Goal: Task Accomplishment & Management: Manage account settings

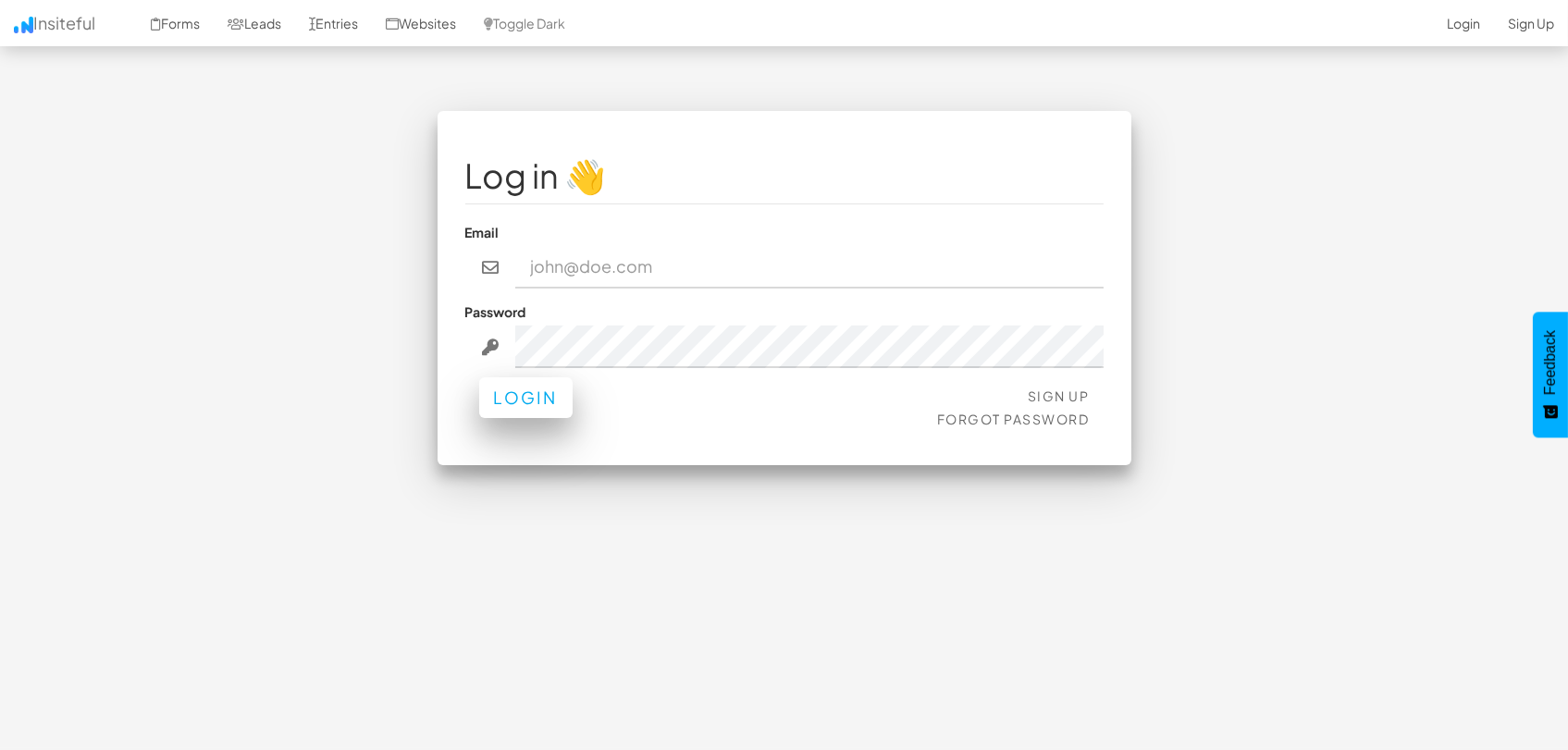
type input "marketing@mapsted.com"
drag, startPoint x: 493, startPoint y: 401, endPoint x: 636, endPoint y: 370, distance: 146.3
click at [494, 400] on button "Login" at bounding box center [526, 402] width 93 height 41
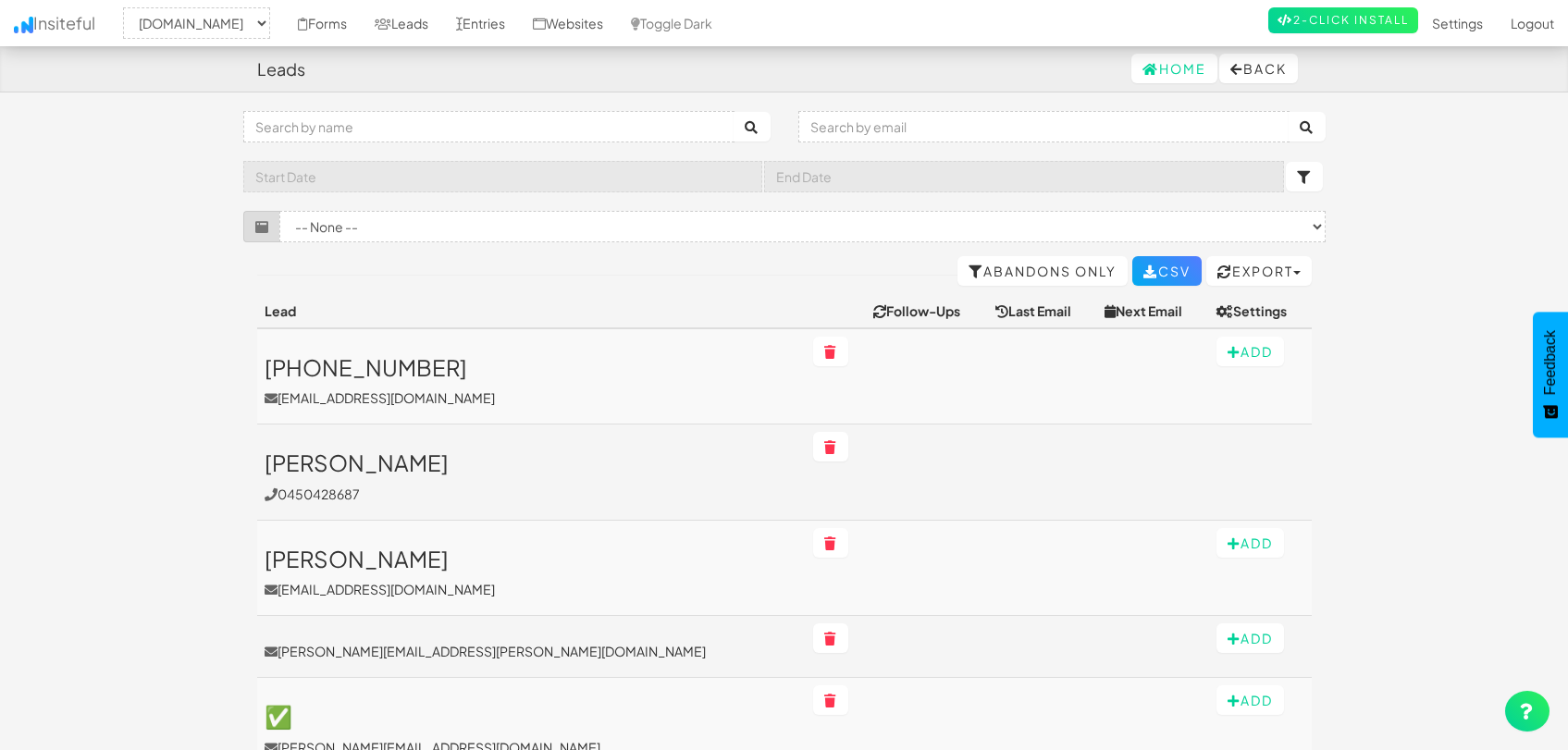
select select "1505"
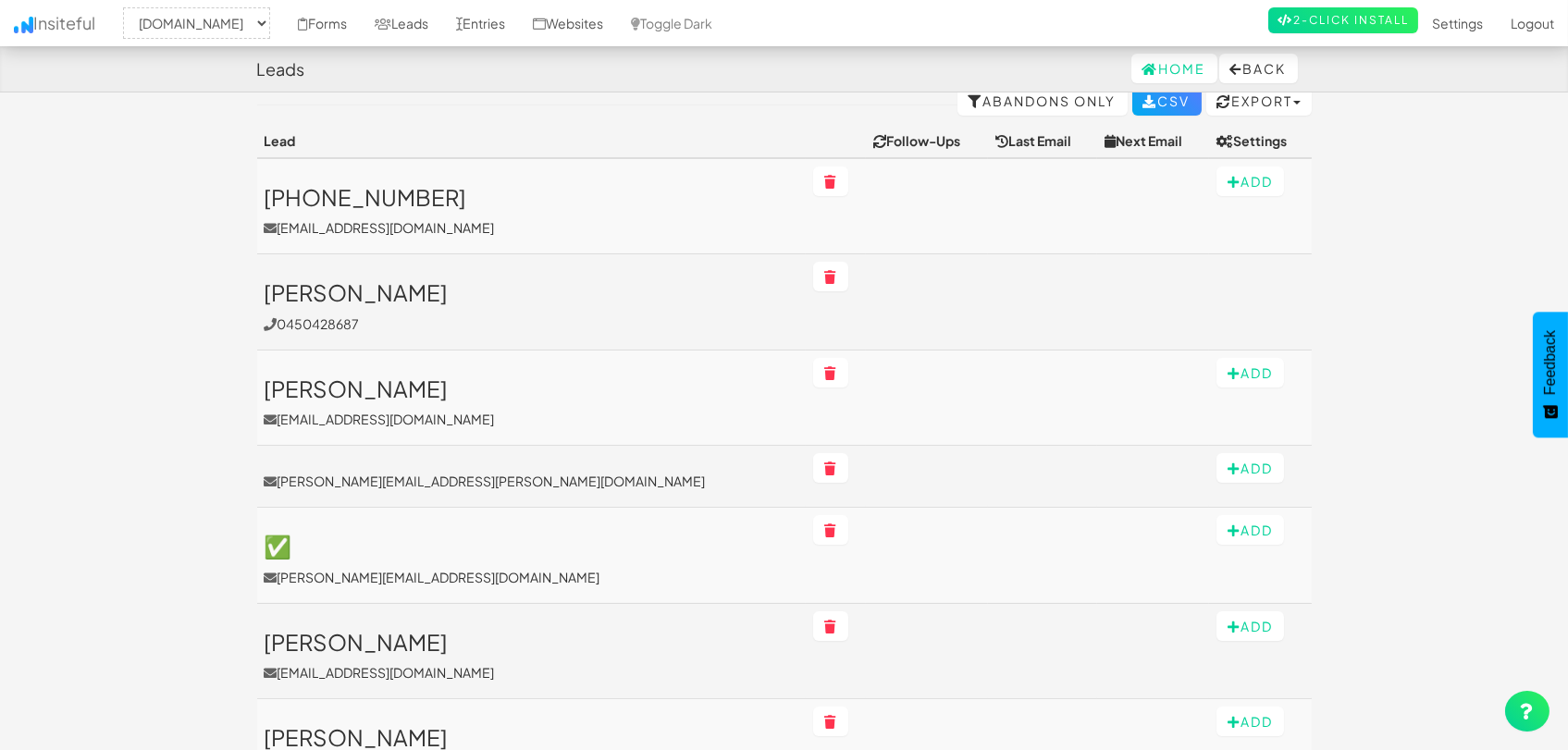
scroll to position [206, 0]
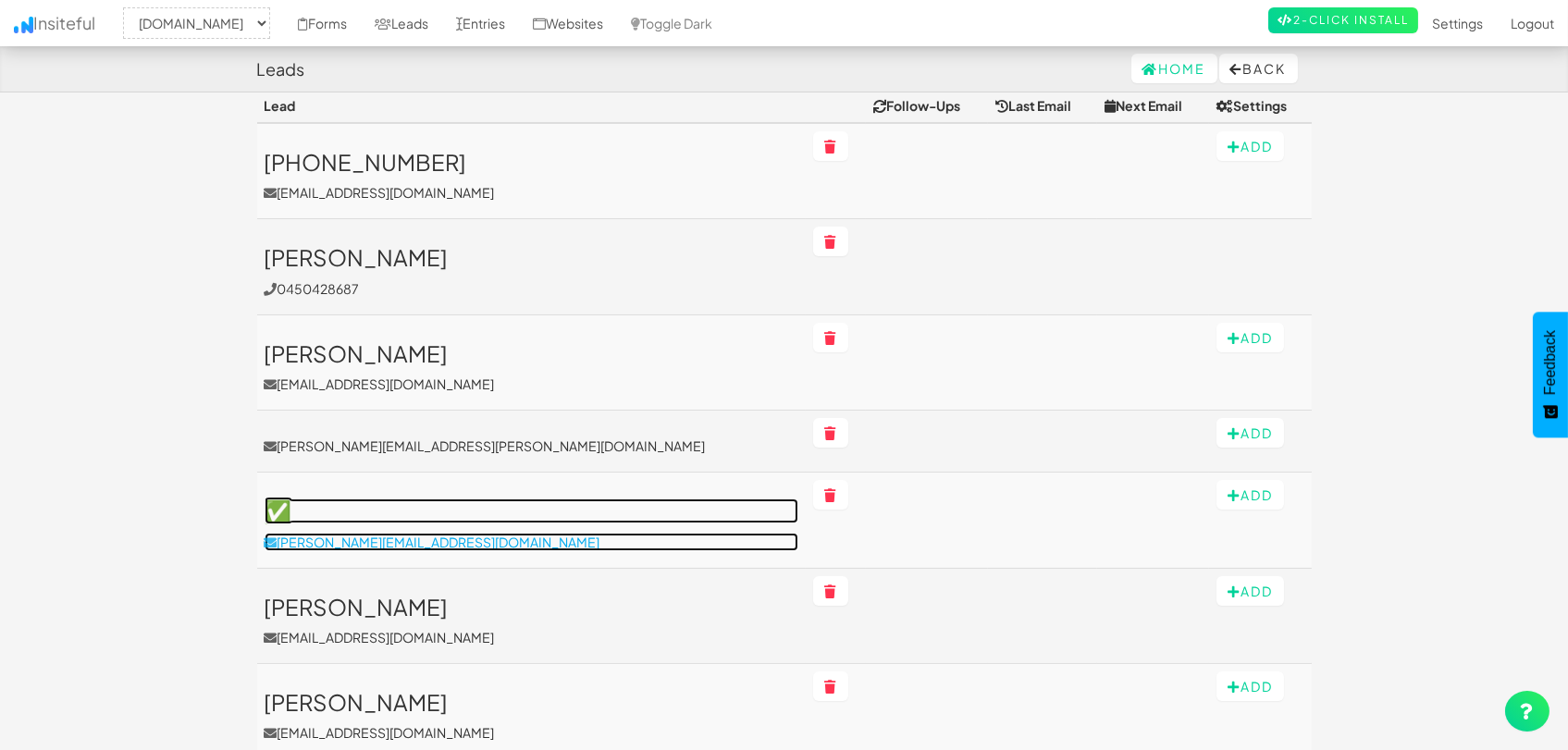
click at [422, 540] on p "shaun.ram@salesforce.com" at bounding box center [532, 541] width 533 height 18
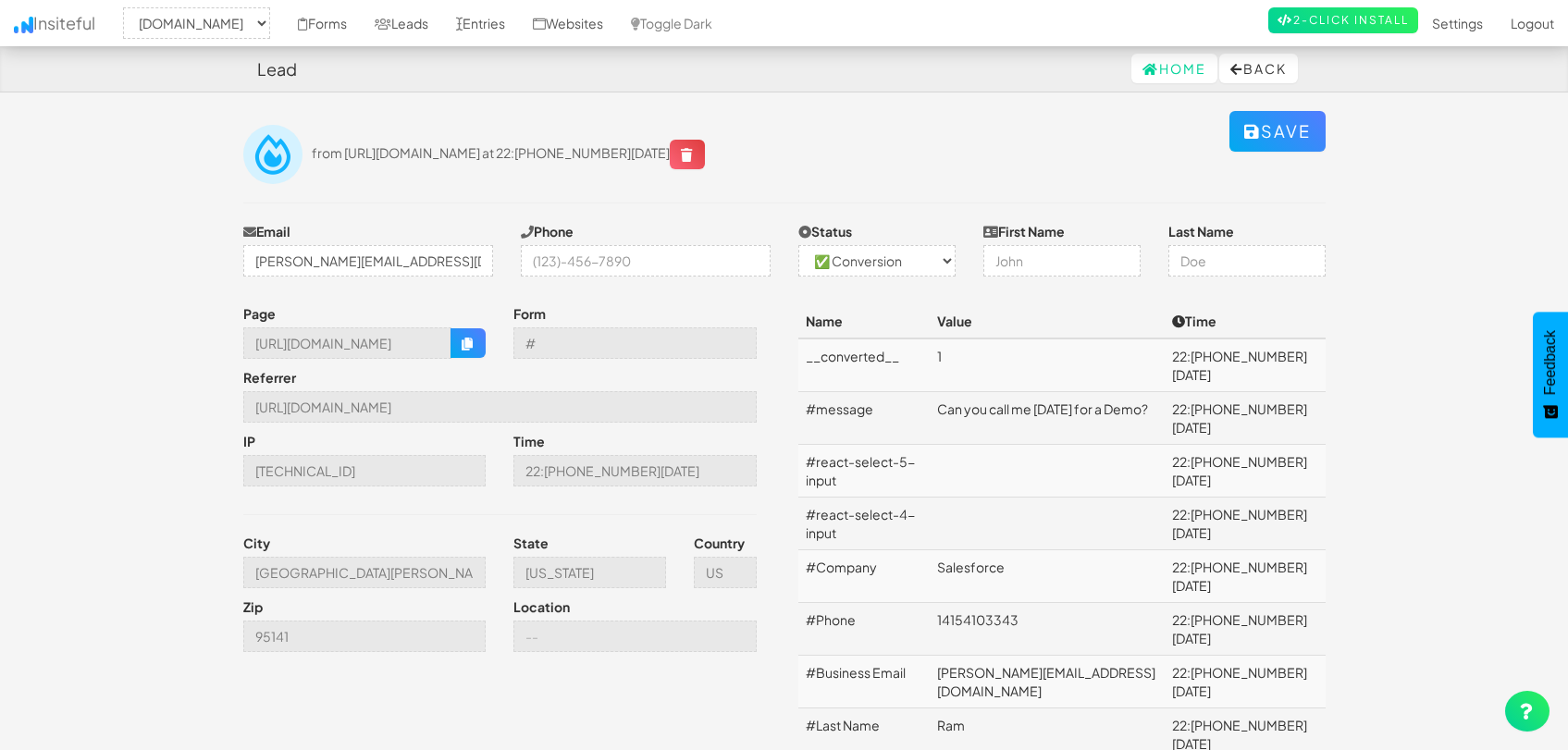
select select "1505"
select select "1"
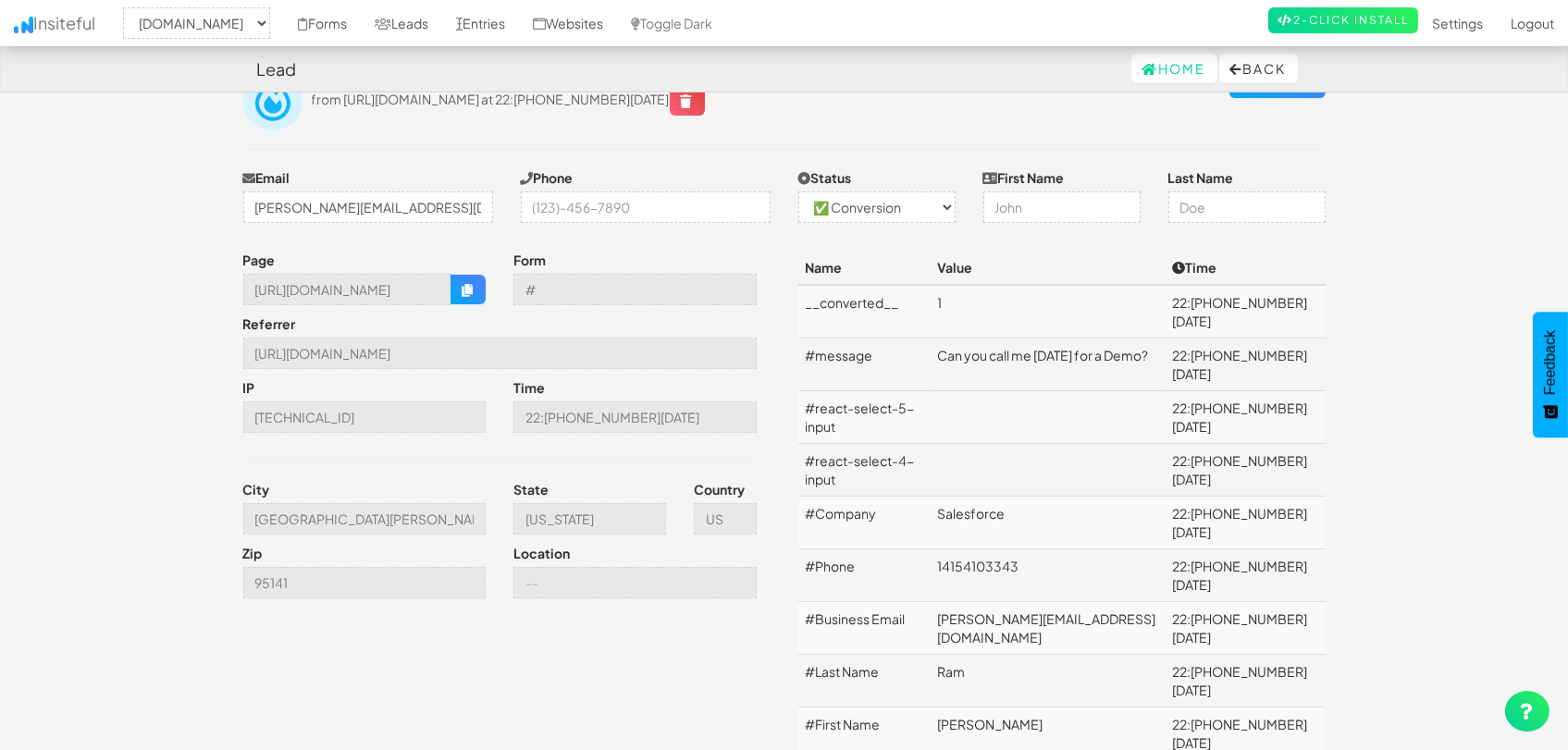
scroll to position [103, 0]
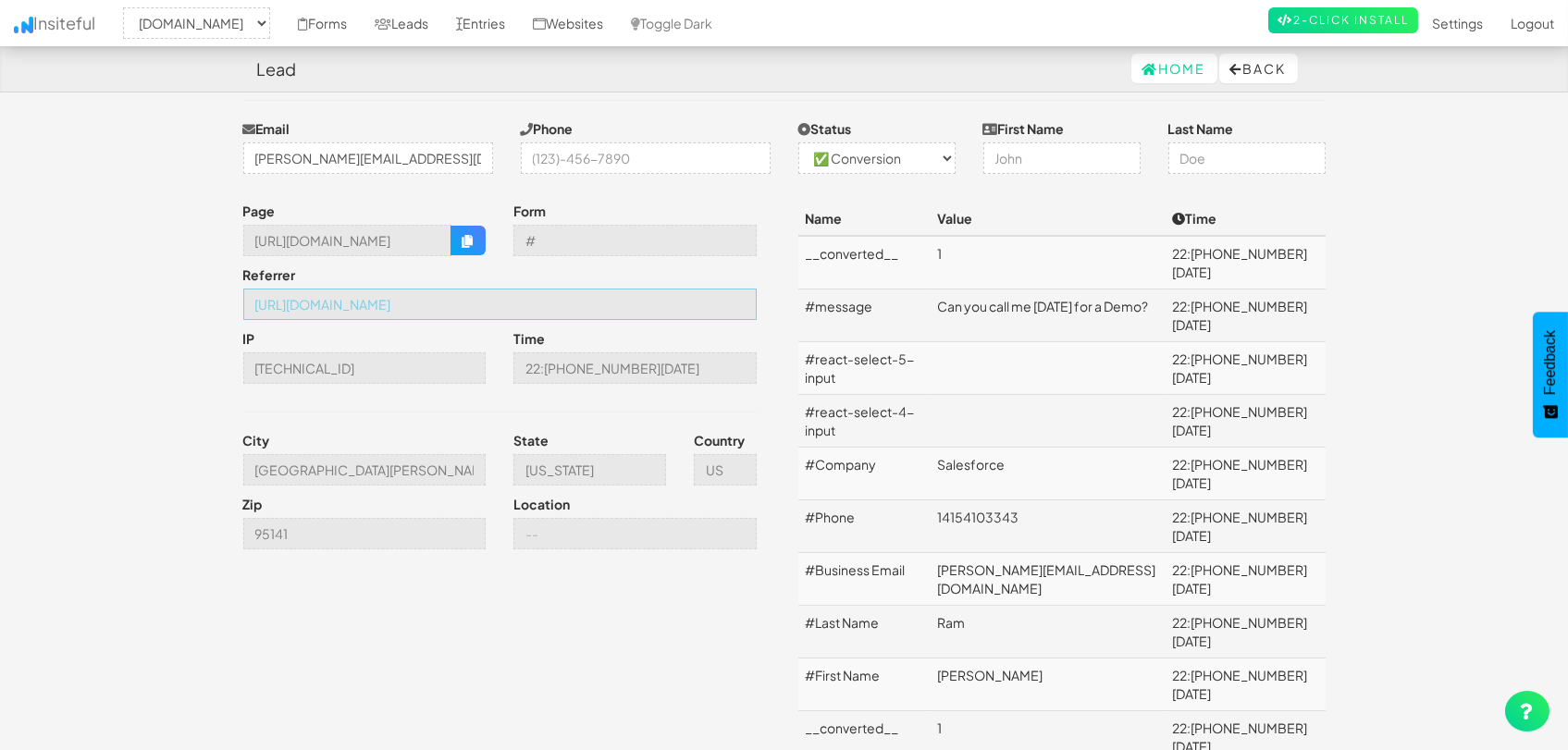
click at [545, 300] on input "[URL][DOMAIN_NAME]" at bounding box center [499, 304] width 513 height 31
click at [546, 300] on input "[URL][DOMAIN_NAME]" at bounding box center [499, 304] width 513 height 31
click at [410, 30] on link "Leads" at bounding box center [401, 23] width 81 height 47
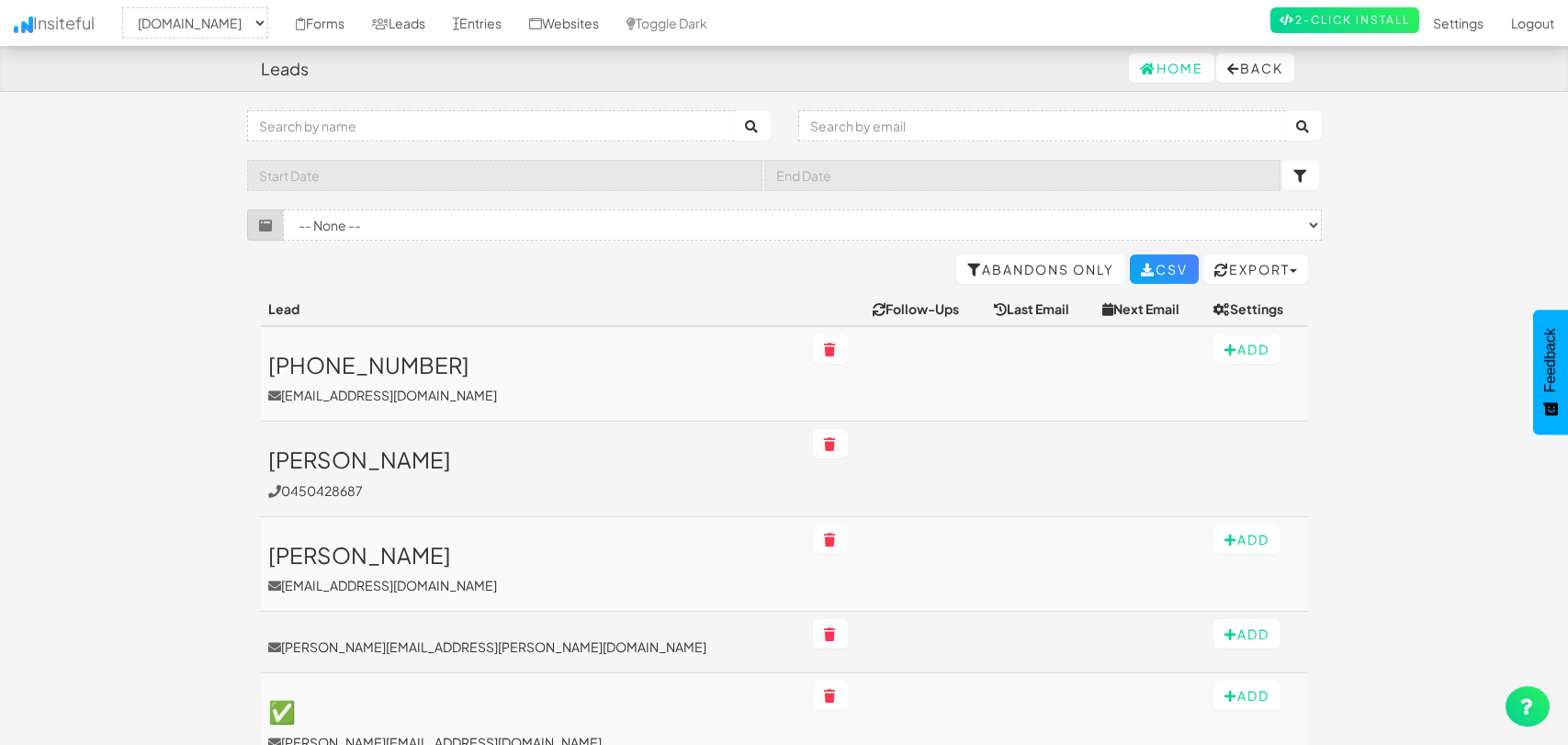
select select "1505"
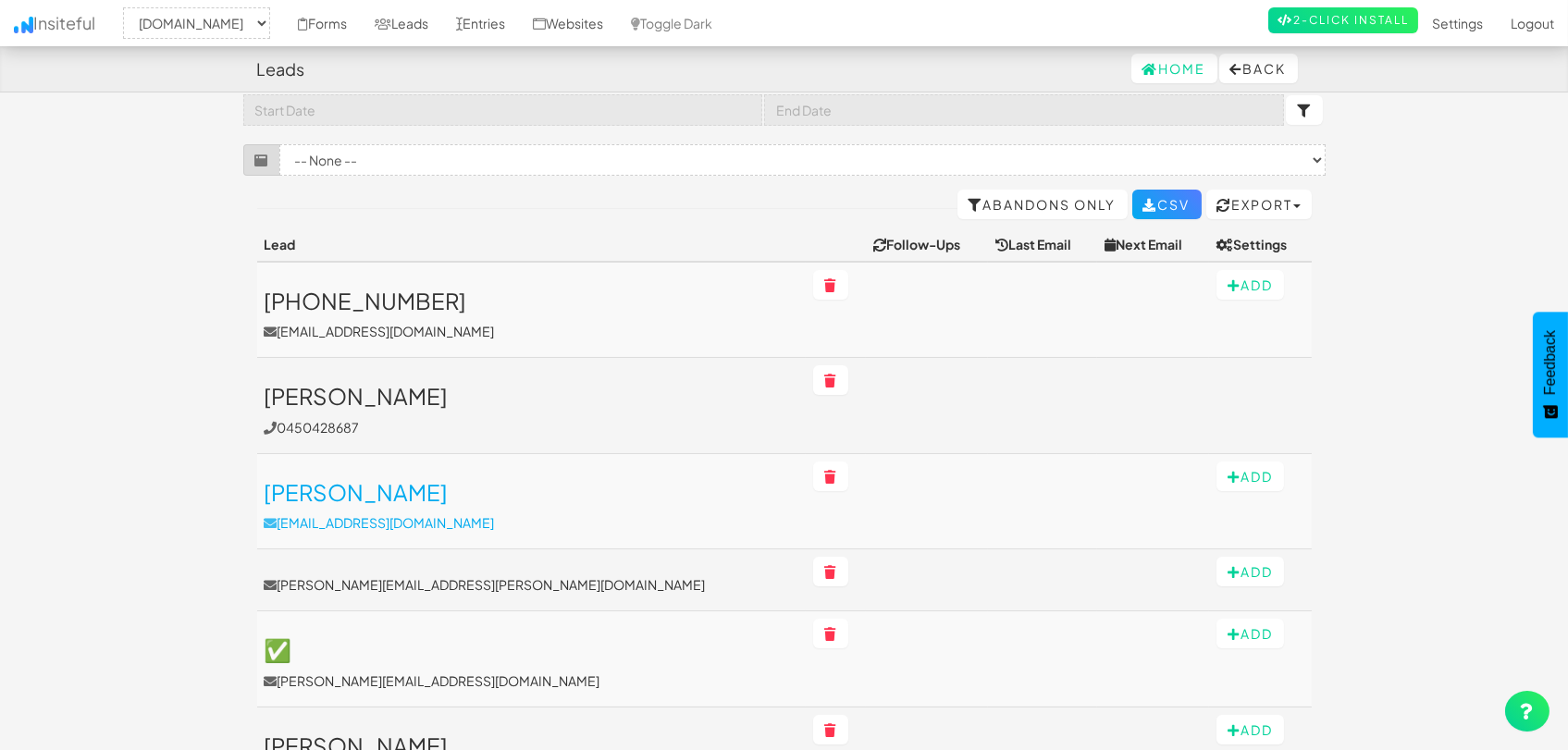
scroll to position [103, 0]
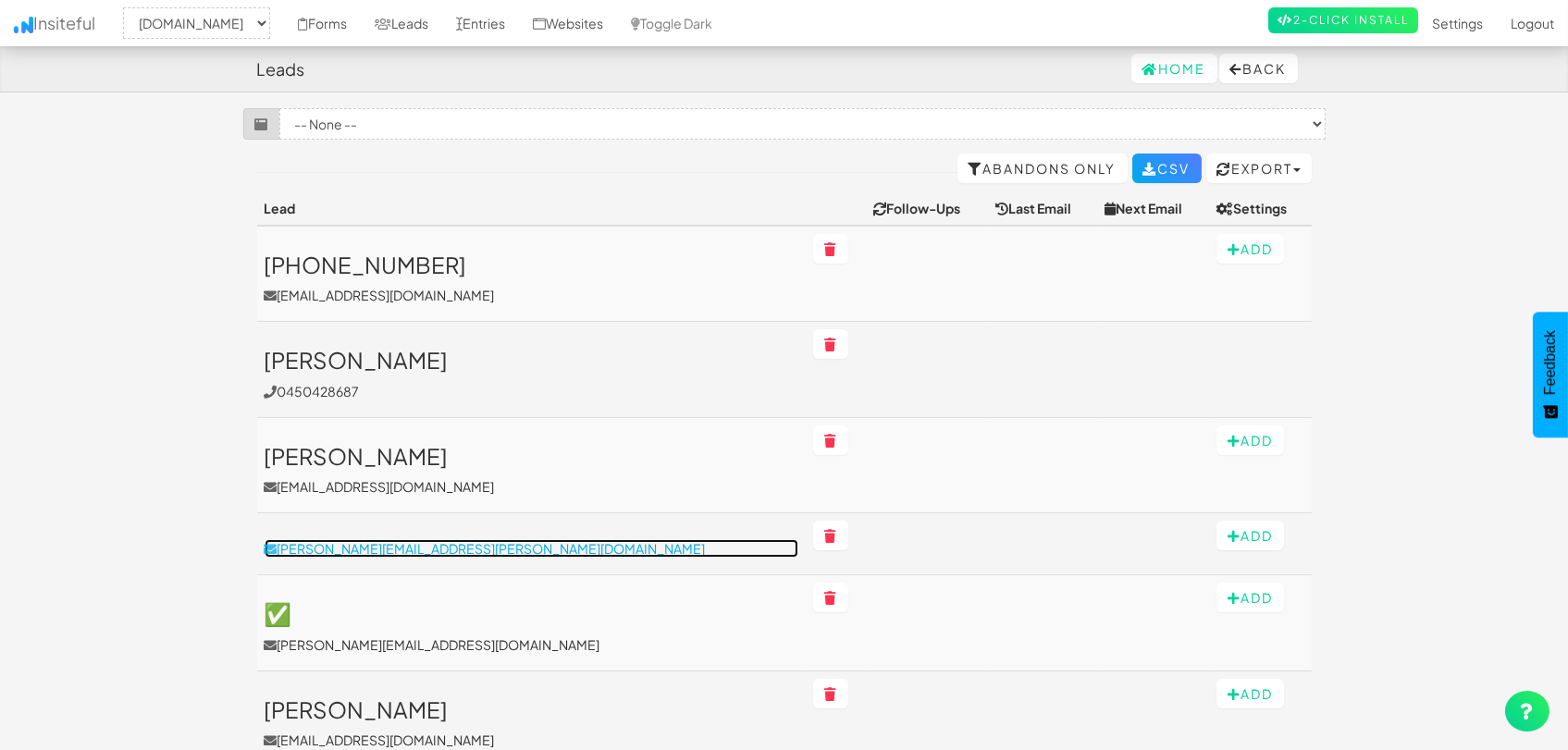
click at [398, 549] on p "larhonda.frost@cshs.org" at bounding box center [532, 548] width 533 height 18
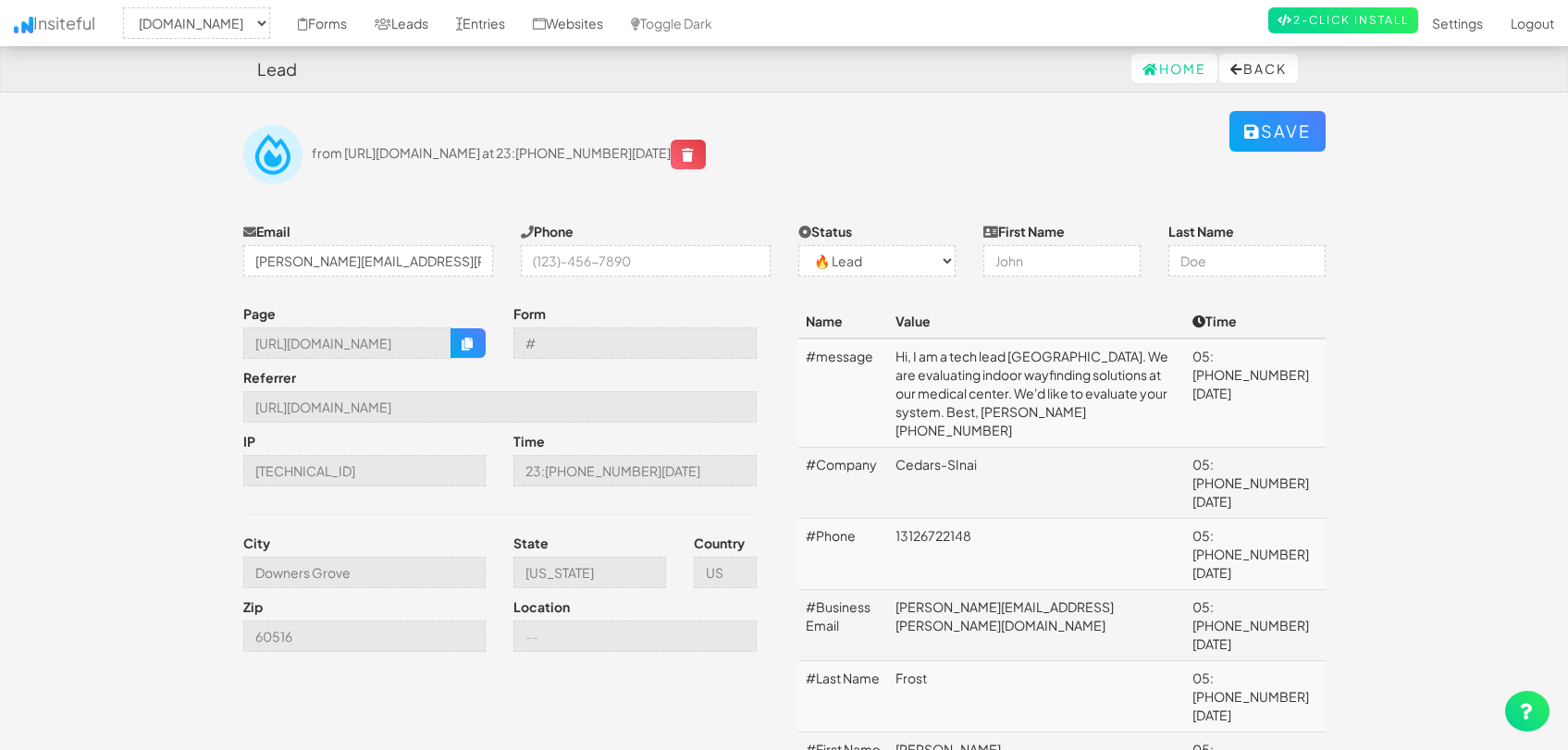
select select "1505"
select select "0"
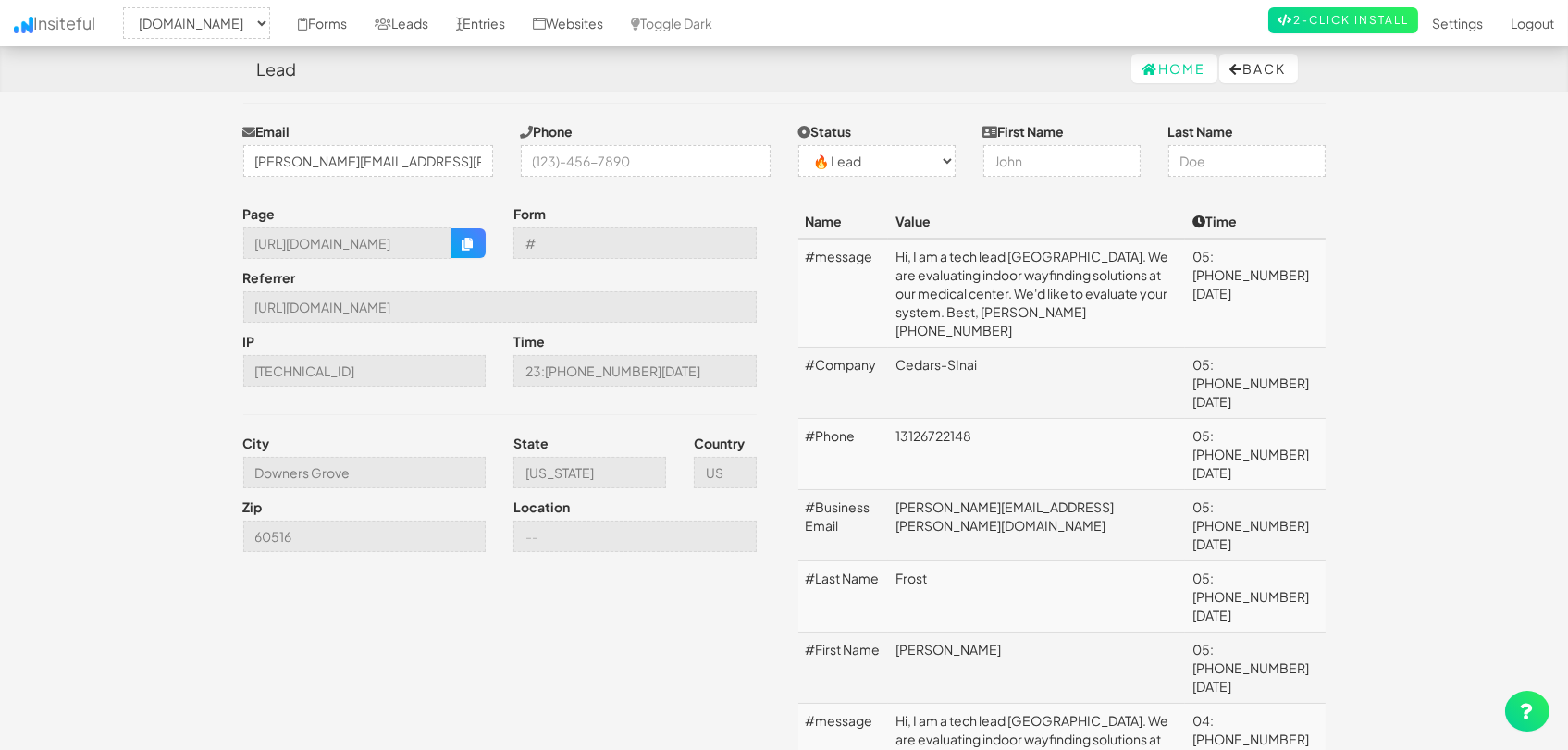
scroll to position [103, 0]
click at [403, 473] on input "Downers Grove" at bounding box center [364, 470] width 243 height 31
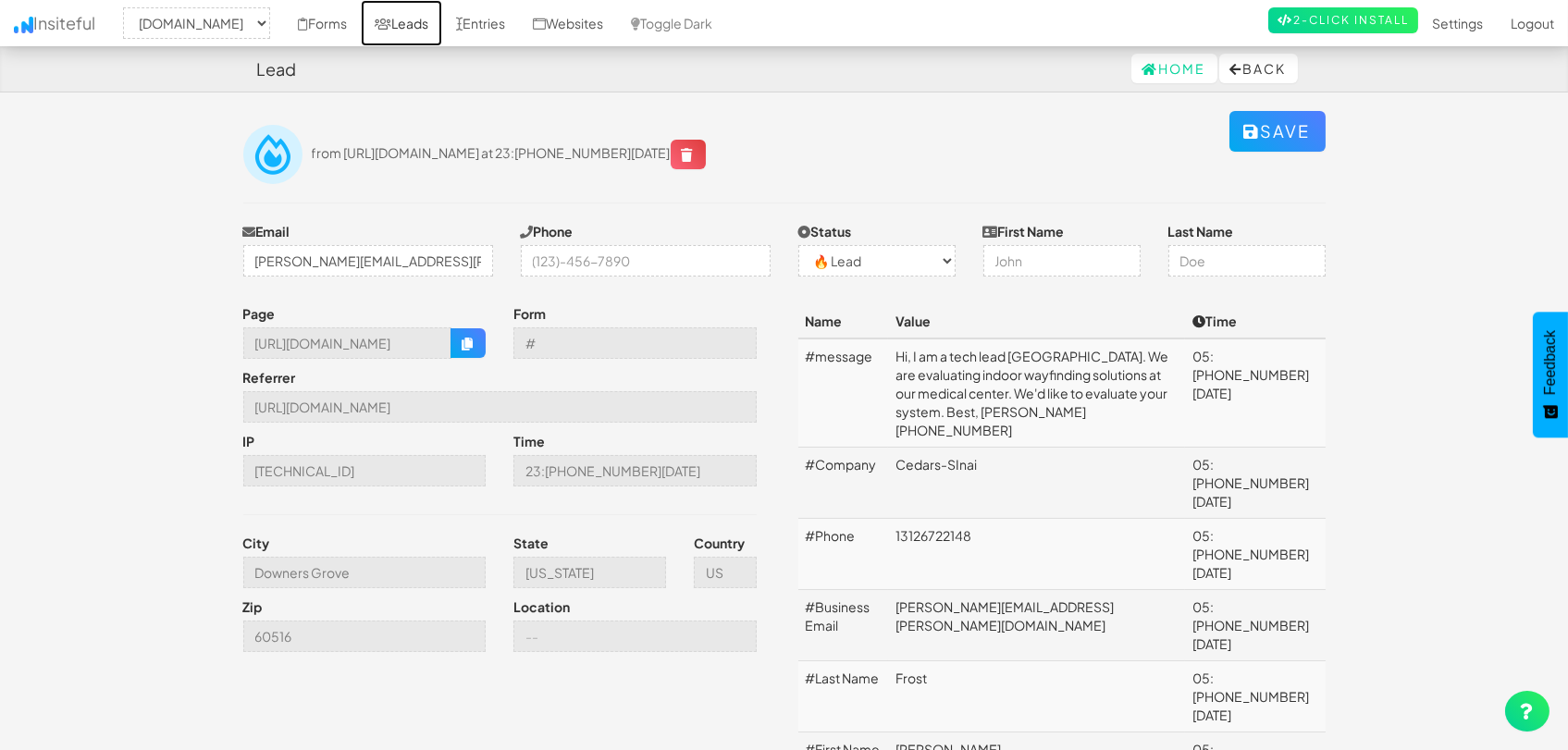
click at [422, 22] on link "Leads" at bounding box center [401, 23] width 81 height 47
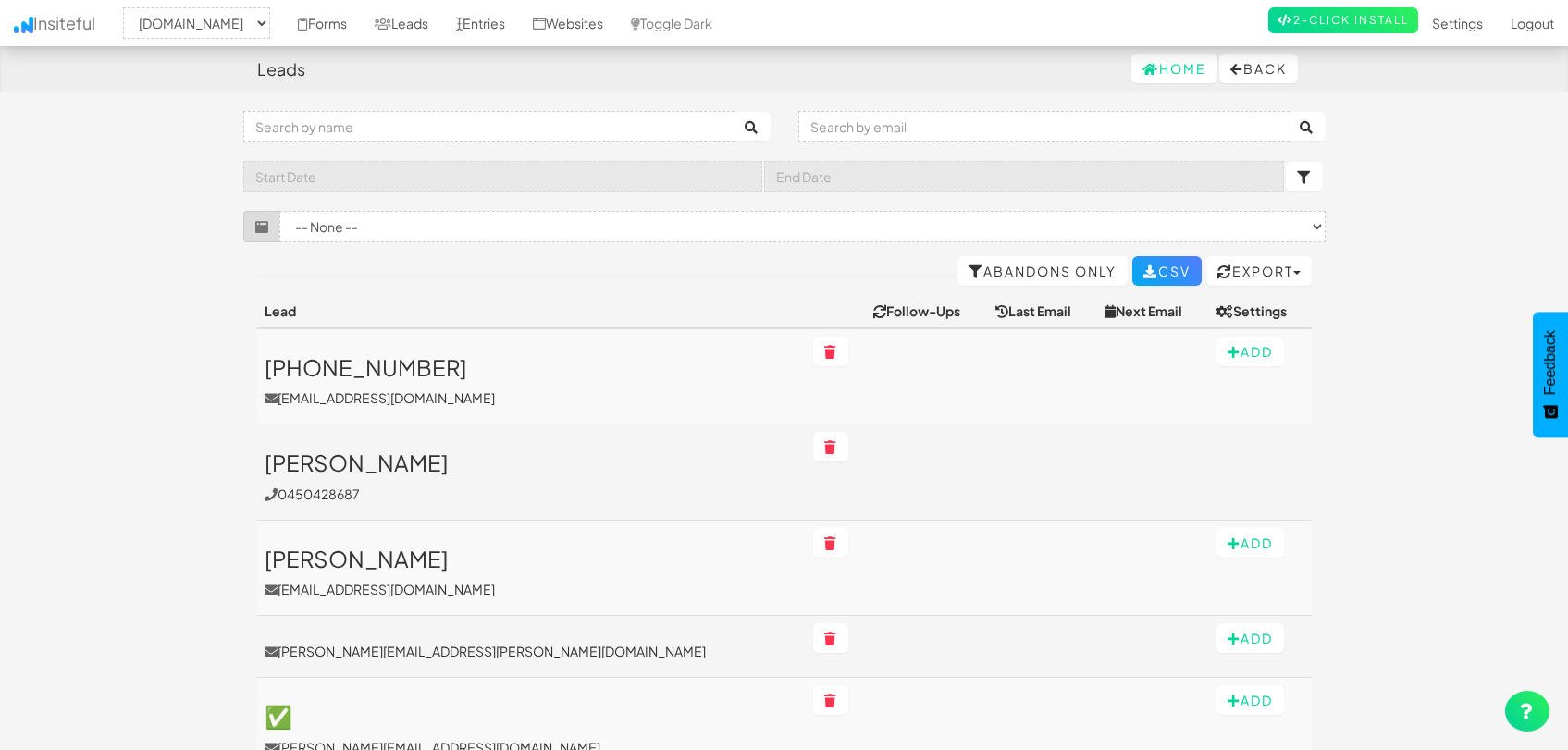
select select "1505"
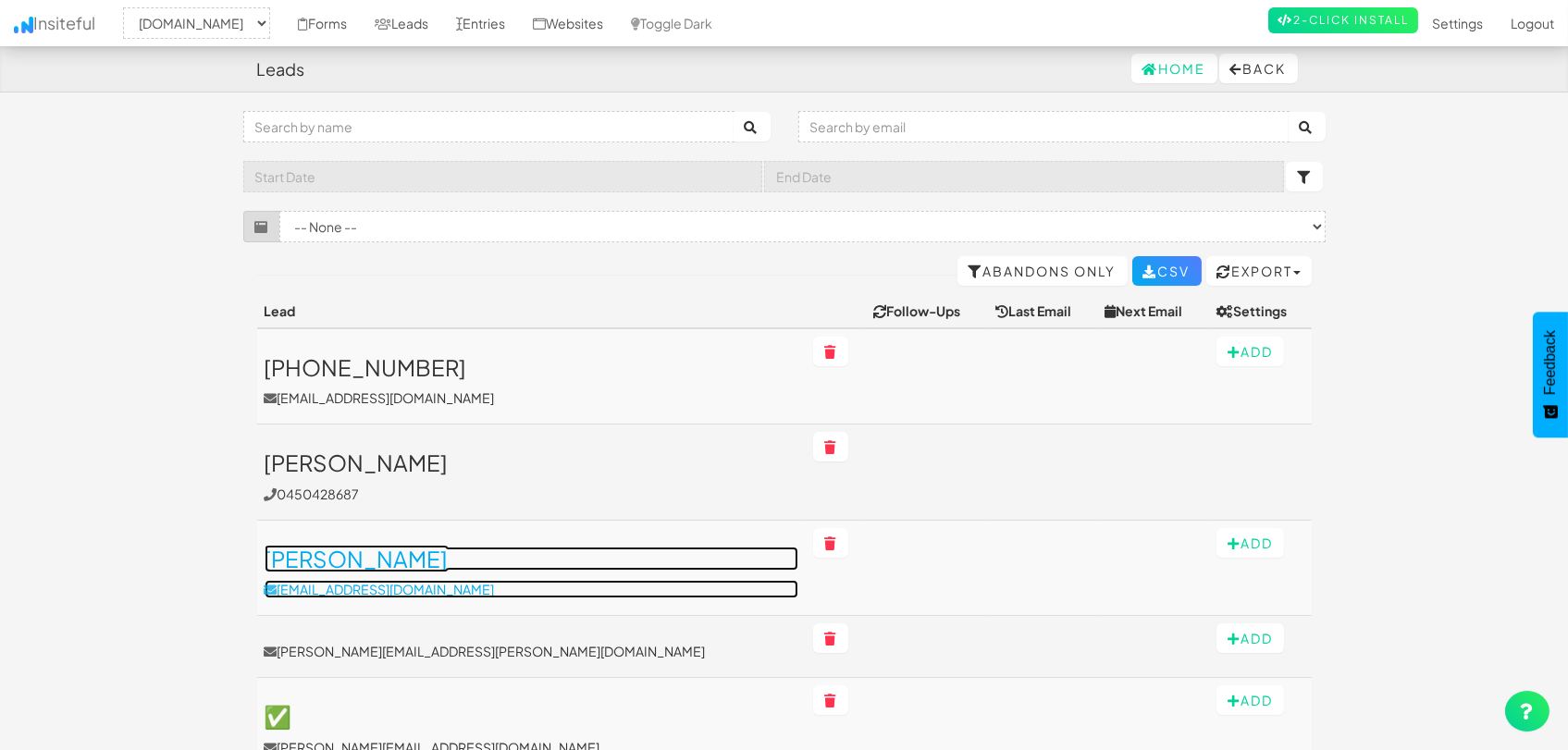
click at [377, 557] on h3 "[PERSON_NAME]" at bounding box center [532, 558] width 533 height 24
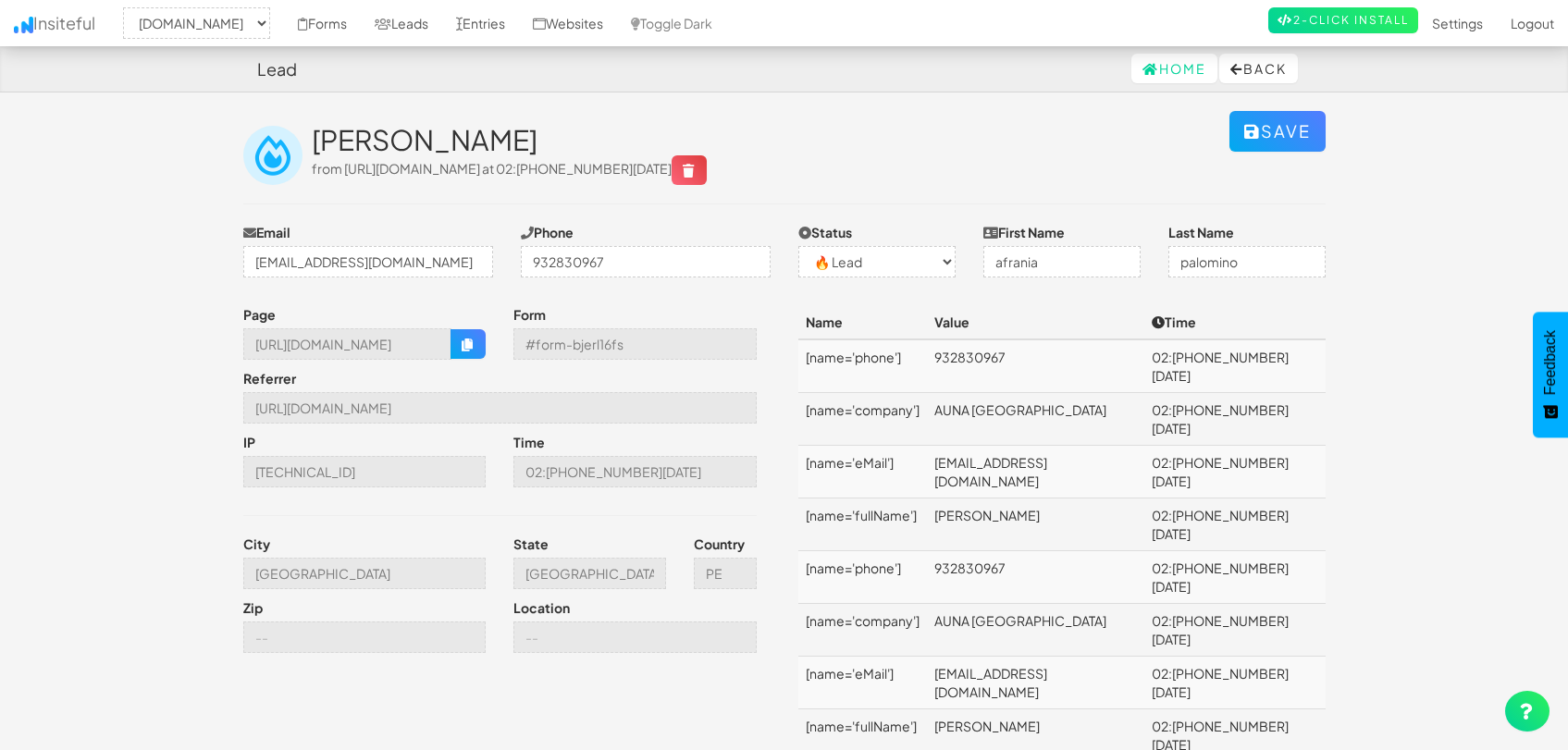
select select "1505"
select select "0"
click at [469, 348] on icon "button" at bounding box center [468, 345] width 13 height 13
click at [393, 20] on link "Leads" at bounding box center [401, 23] width 81 height 47
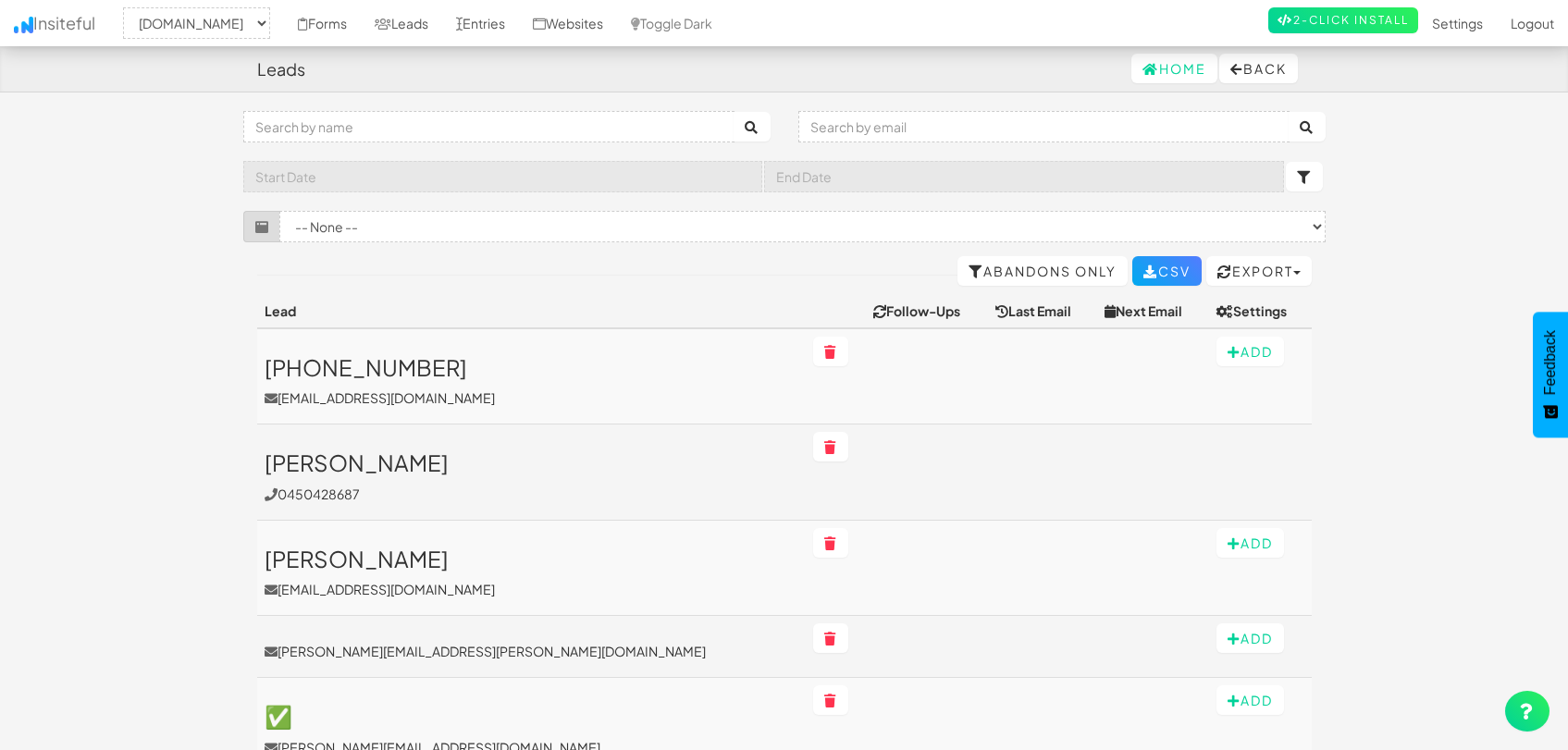
select select "1505"
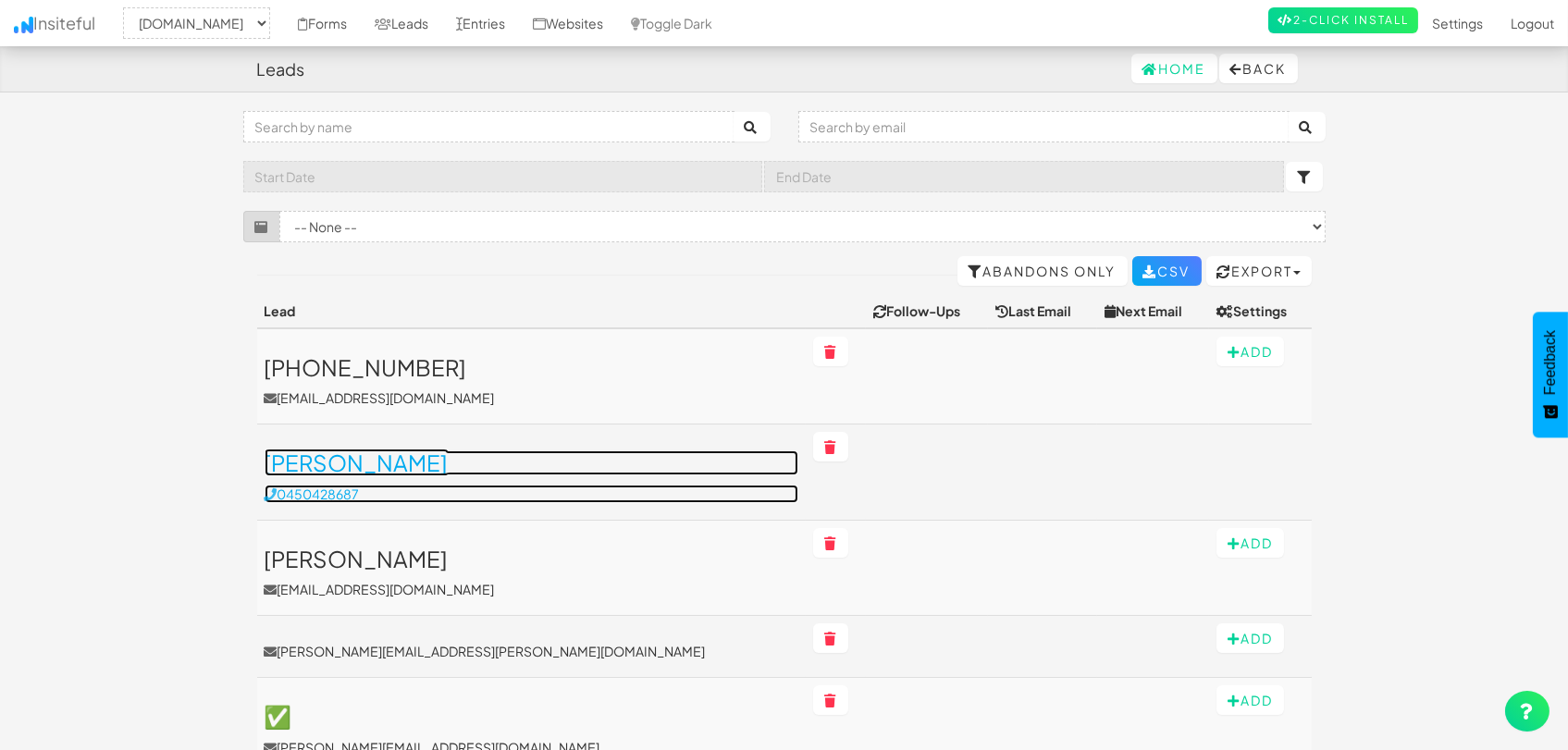
click at [335, 458] on h3 "Mr Dan D Sage" at bounding box center [532, 462] width 533 height 24
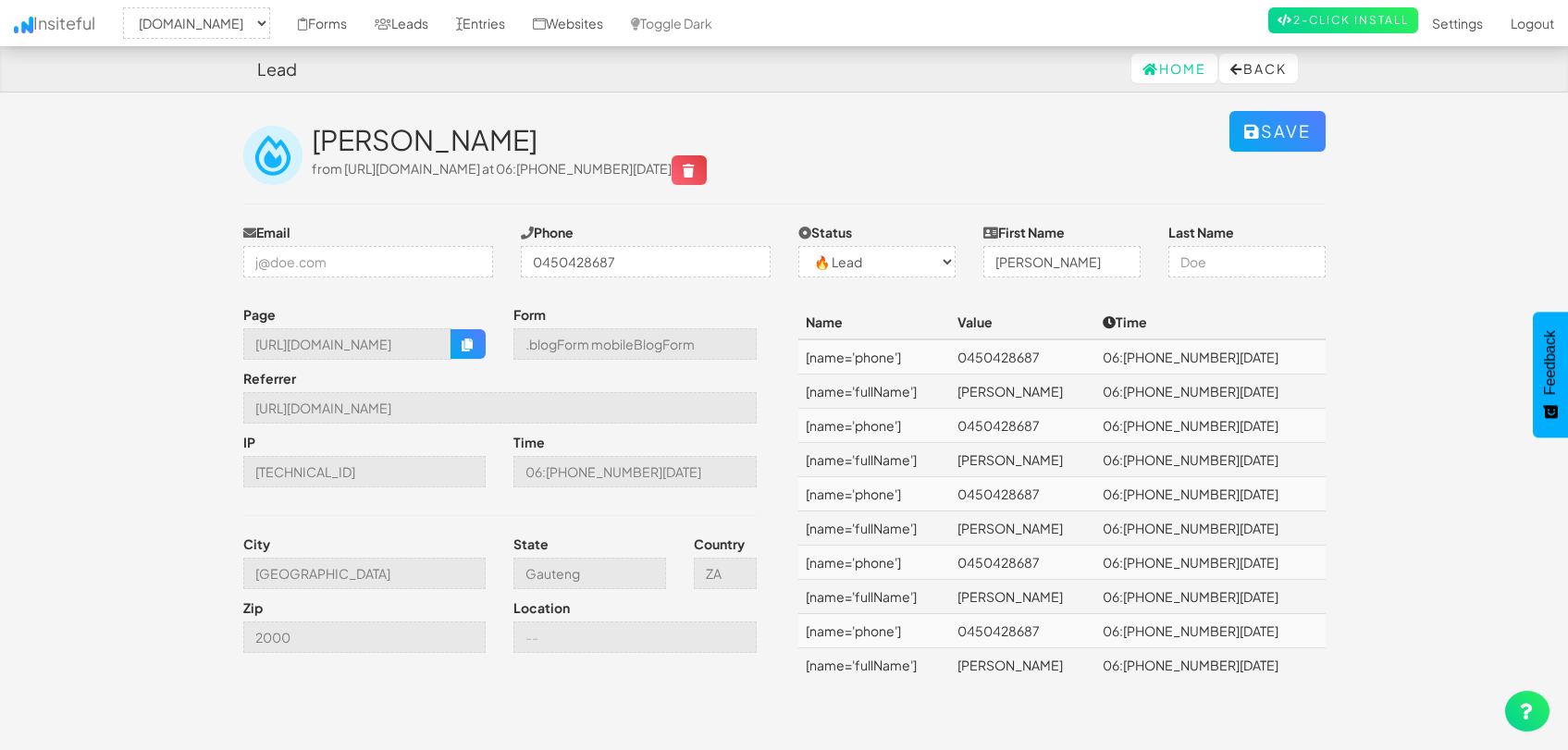
select select "1505"
select select "0"
click at [403, 32] on link "Leads" at bounding box center [401, 23] width 81 height 47
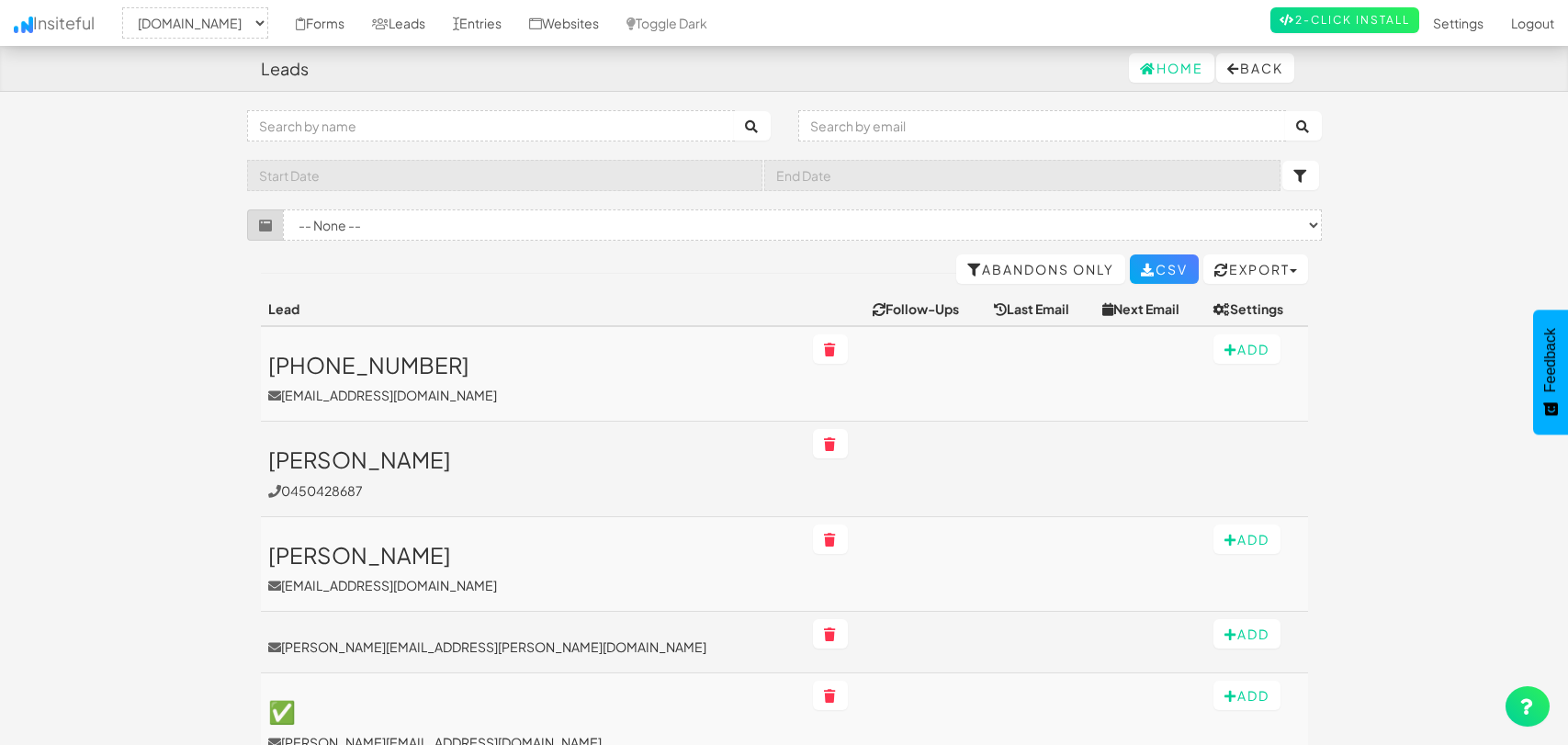
select select "1505"
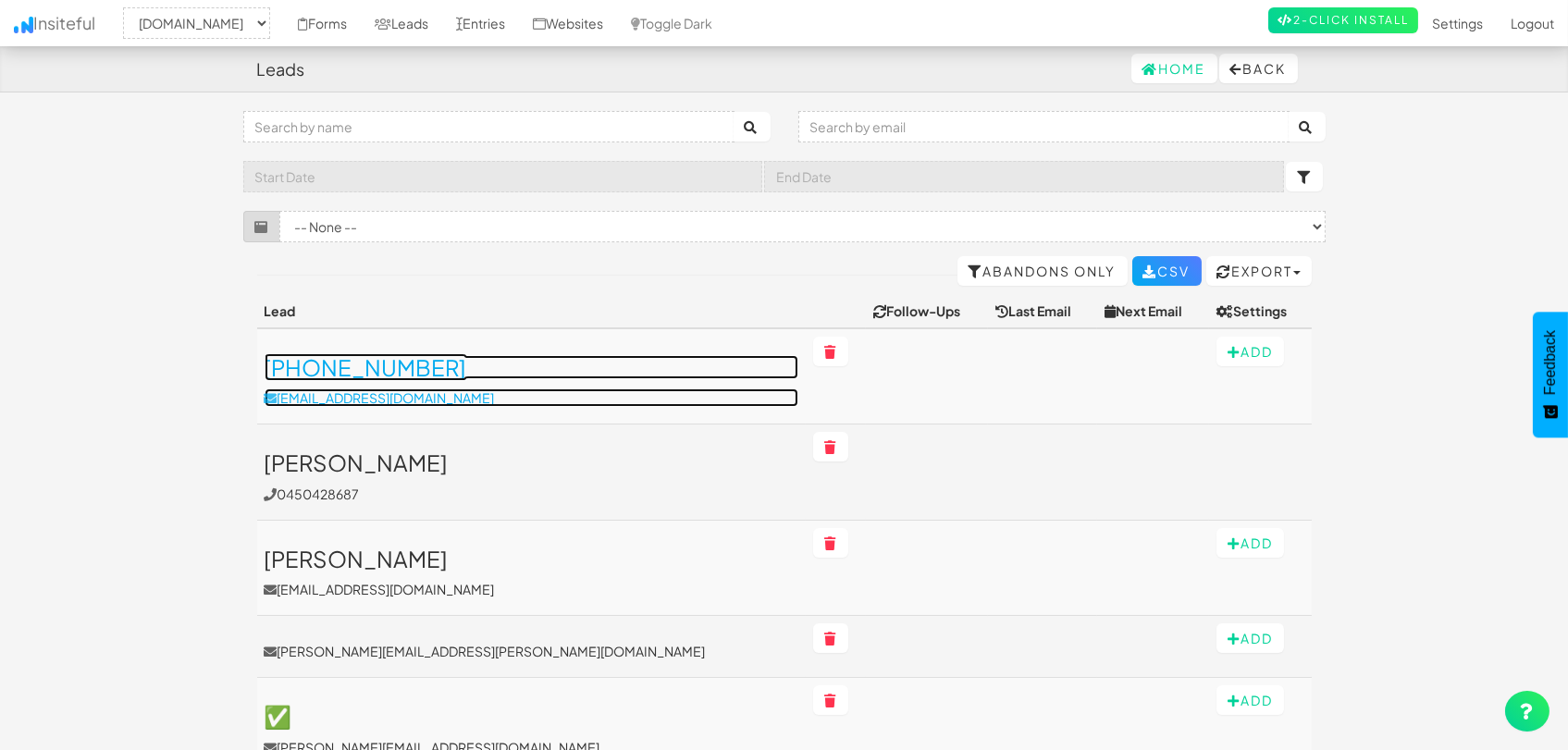
click at [422, 357] on h3 "[PHONE_NUMBER]" at bounding box center [532, 367] width 533 height 24
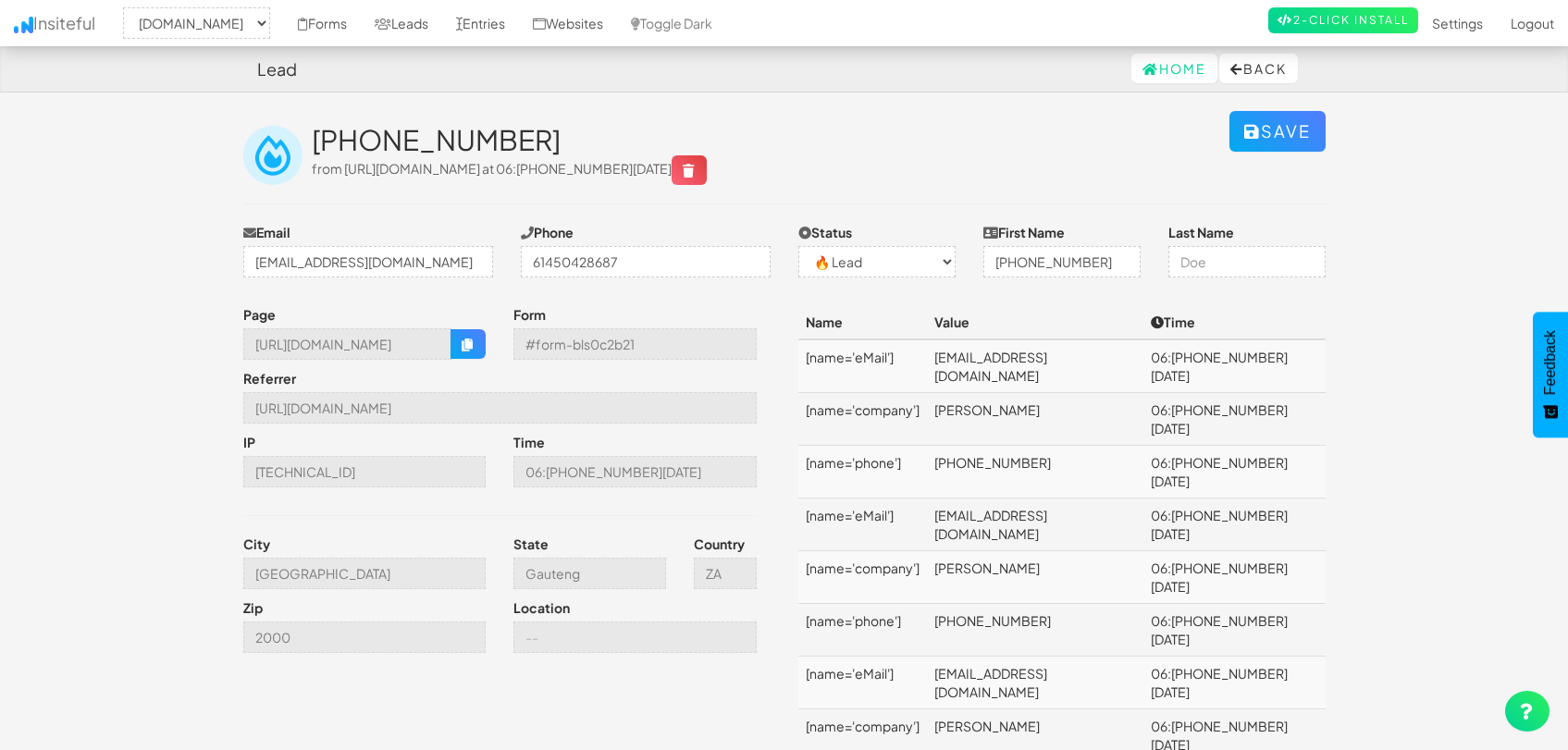
select select "1505"
select select "0"
click at [459, 344] on button "button" at bounding box center [468, 344] width 35 height 30
click at [418, 24] on link "Leads" at bounding box center [401, 23] width 81 height 47
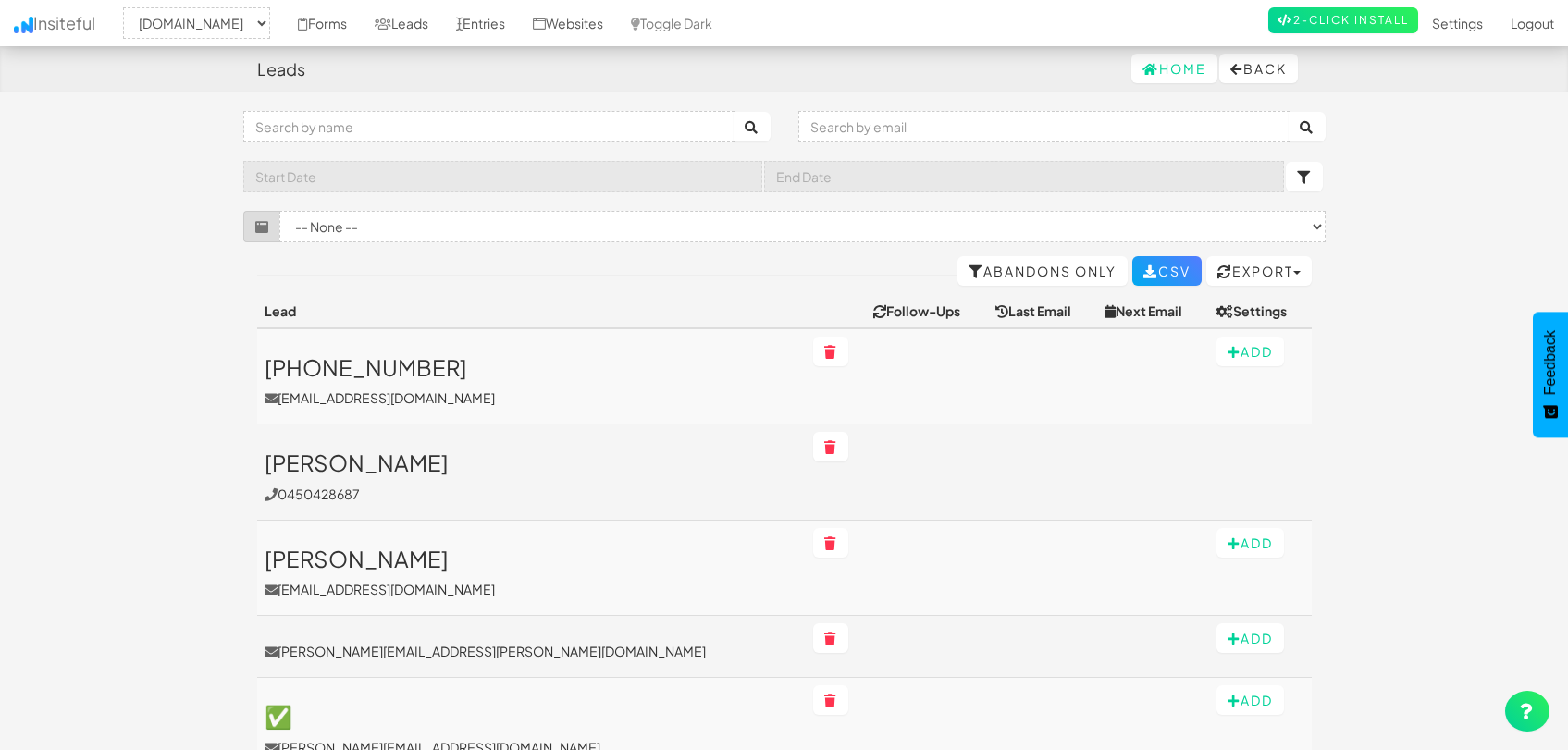
select select "1505"
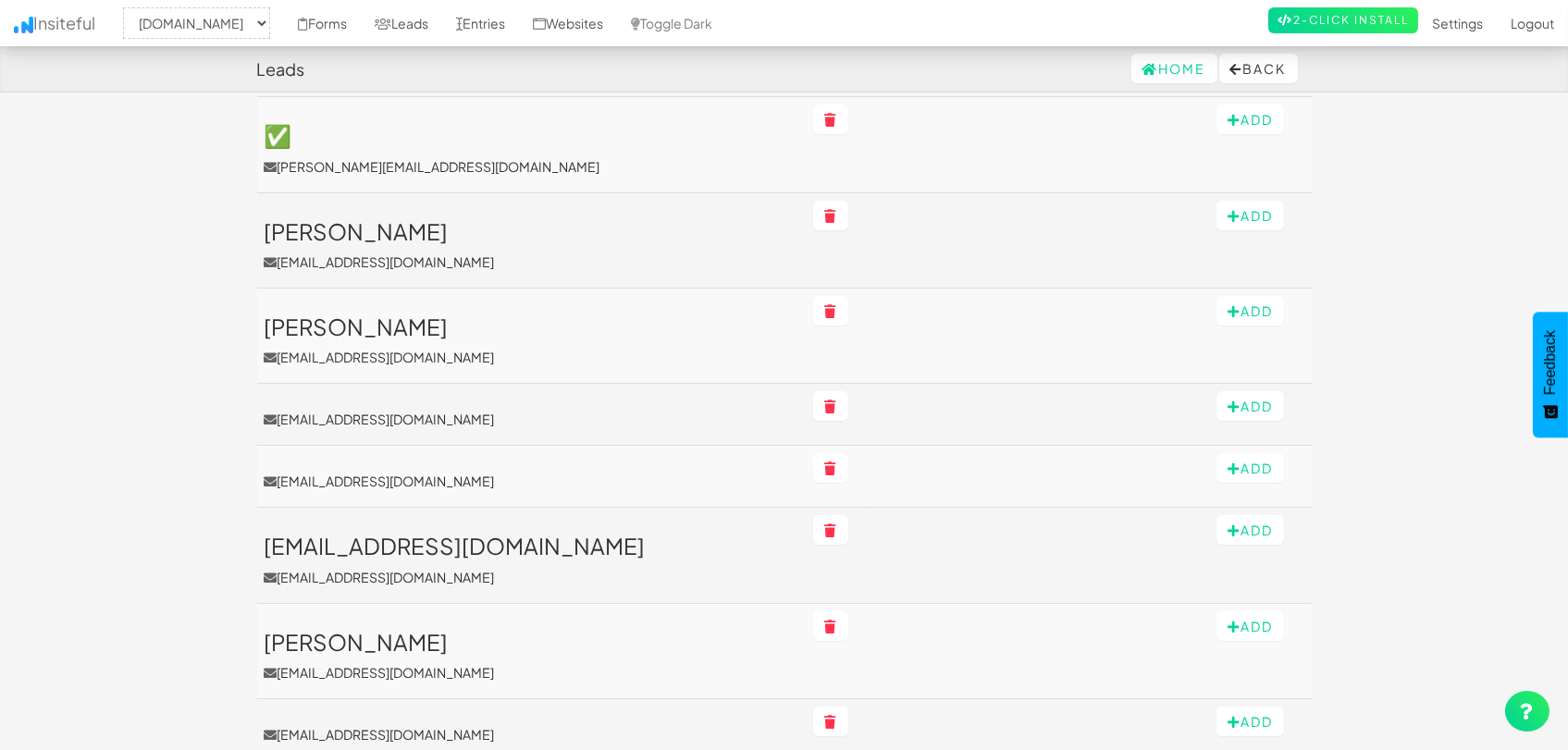
scroll to position [617, 0]
